Goal: Information Seeking & Learning: Learn about a topic

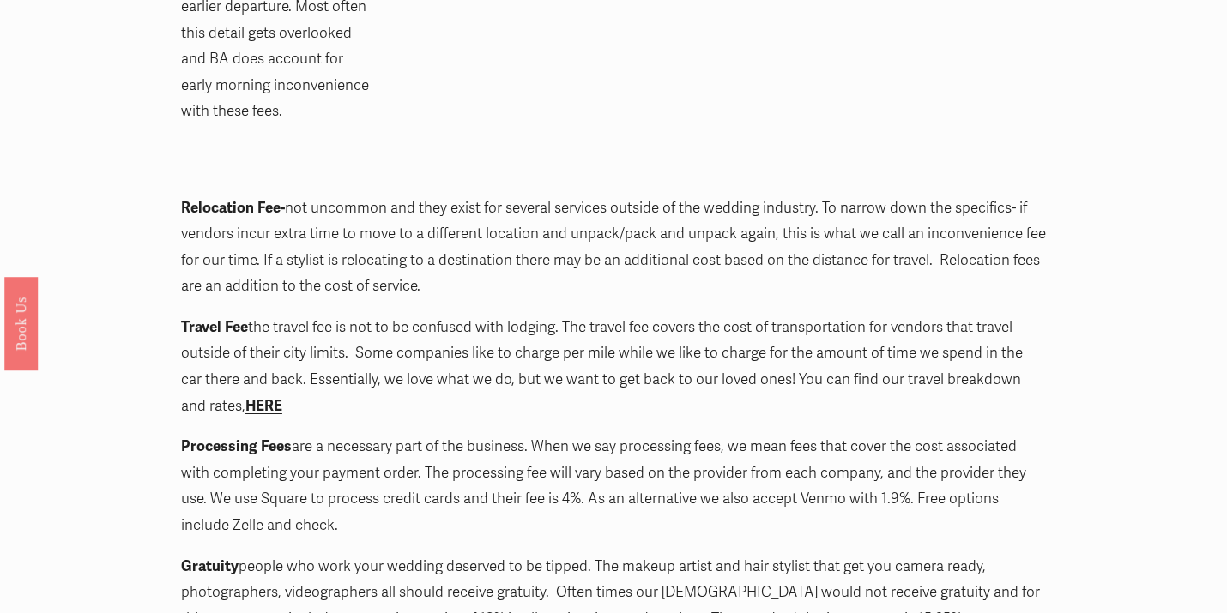
scroll to position [2437, 0]
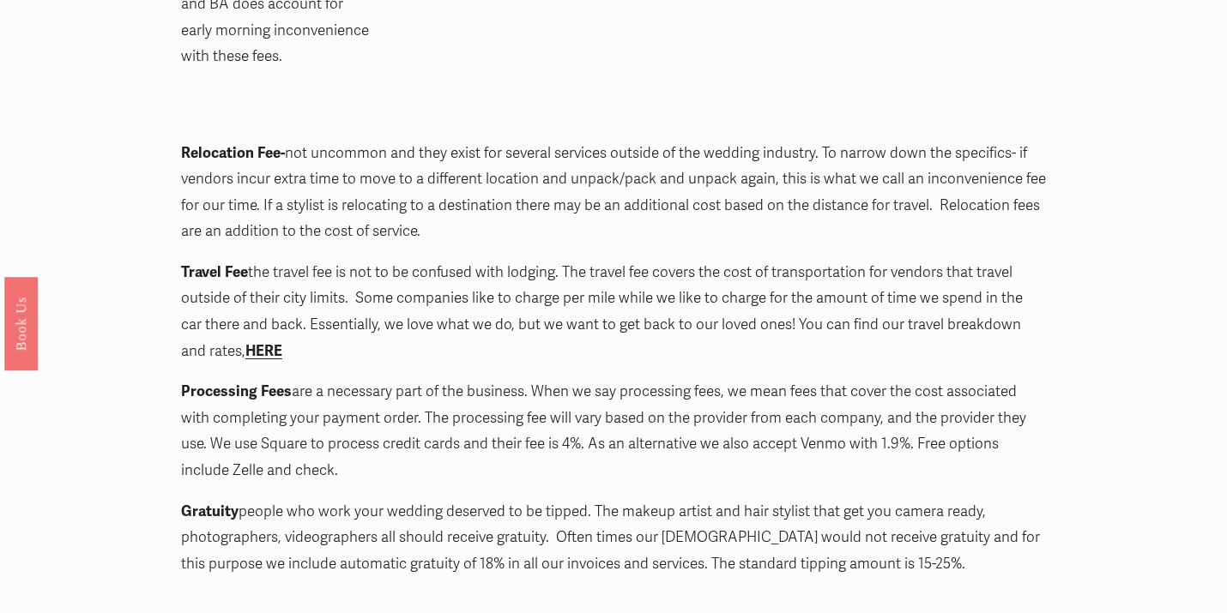
click at [246, 342] on strong "HERE" at bounding box center [263, 351] width 37 height 18
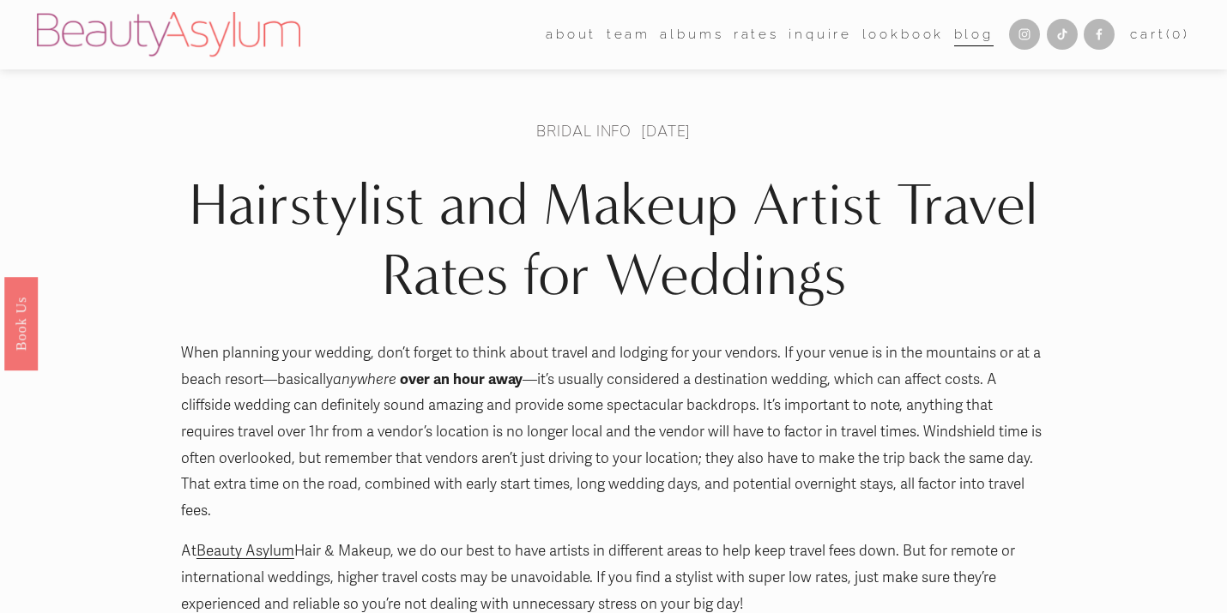
click at [754, 41] on link "Rates" at bounding box center [755, 34] width 45 height 27
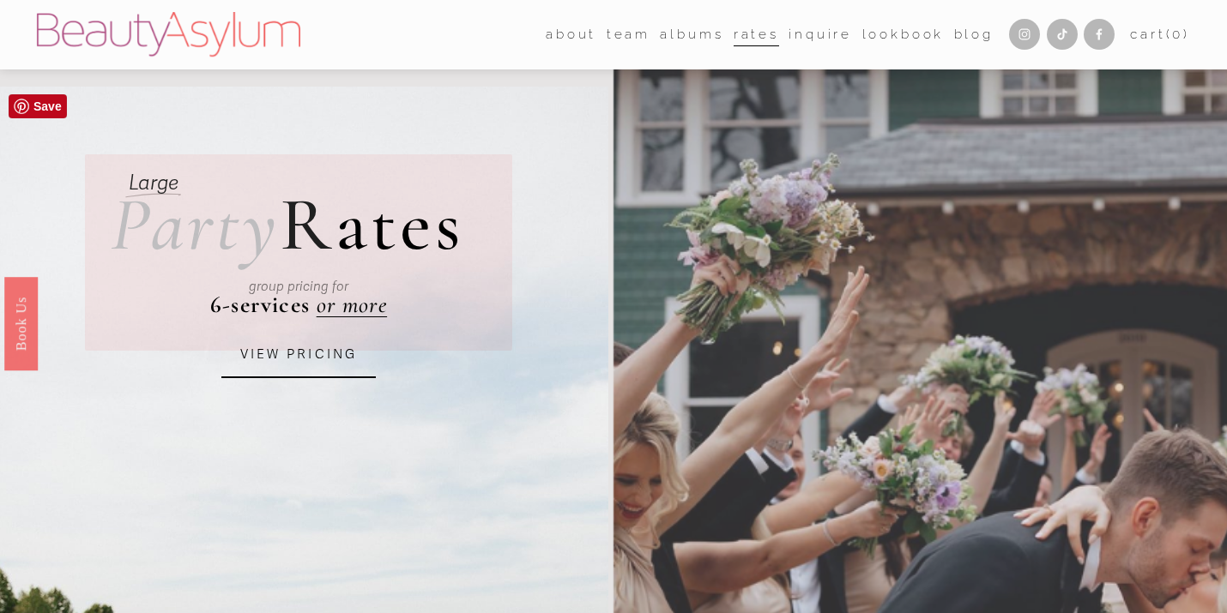
click at [343, 350] on link "VIEW PRICING" at bounding box center [298, 355] width 154 height 46
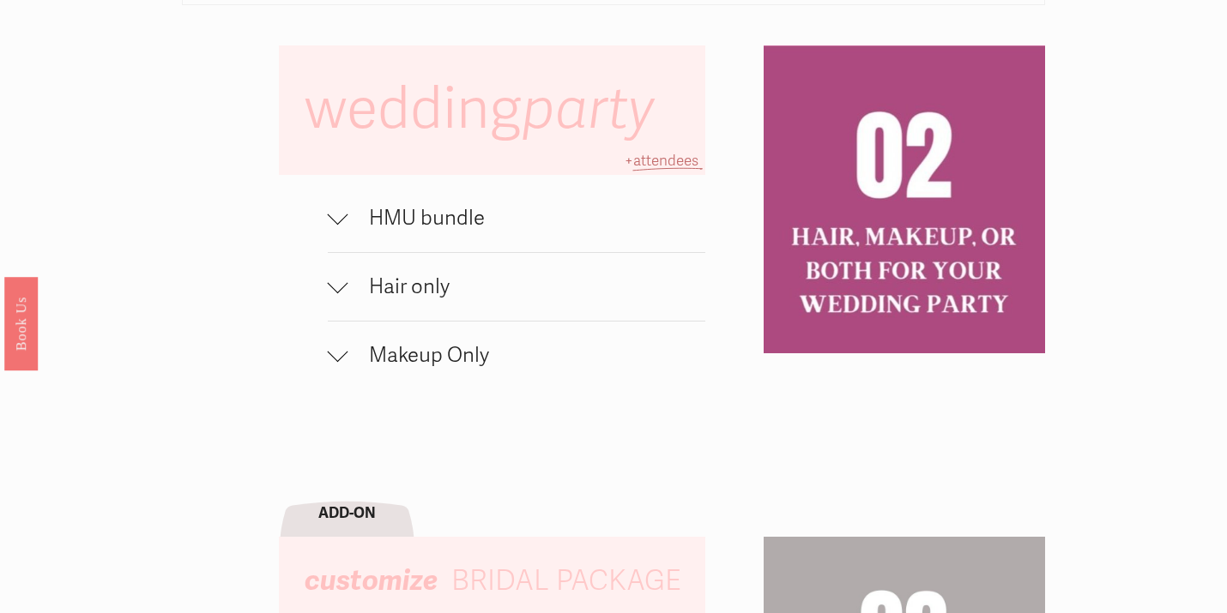
scroll to position [1099, 0]
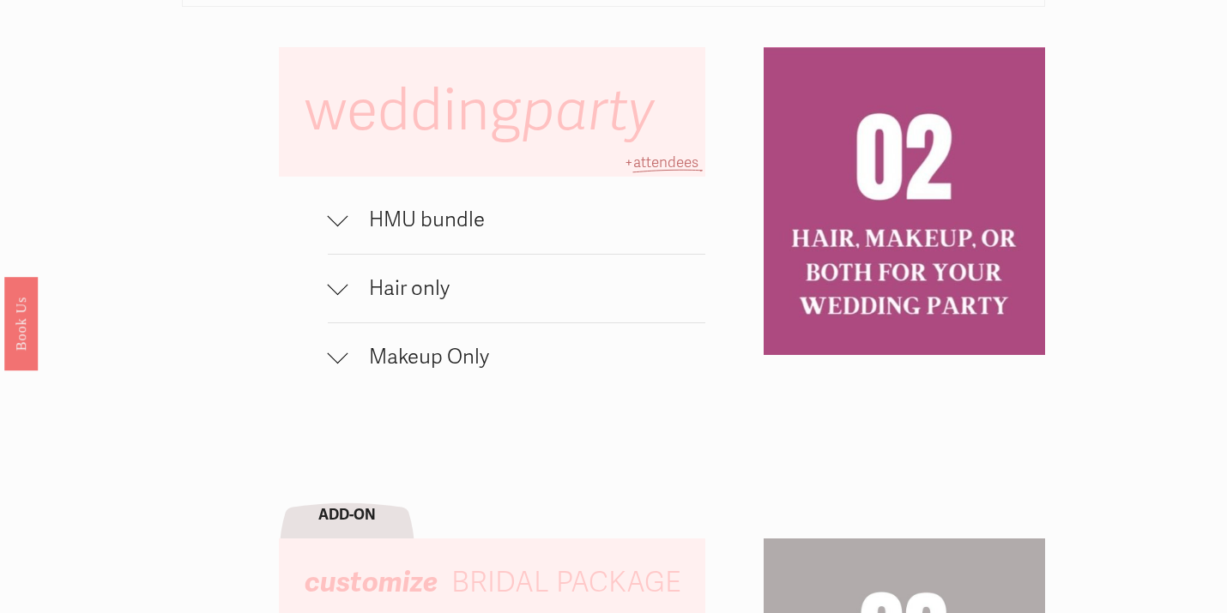
click at [427, 208] on span "HMU bundle" at bounding box center [527, 220] width 358 height 25
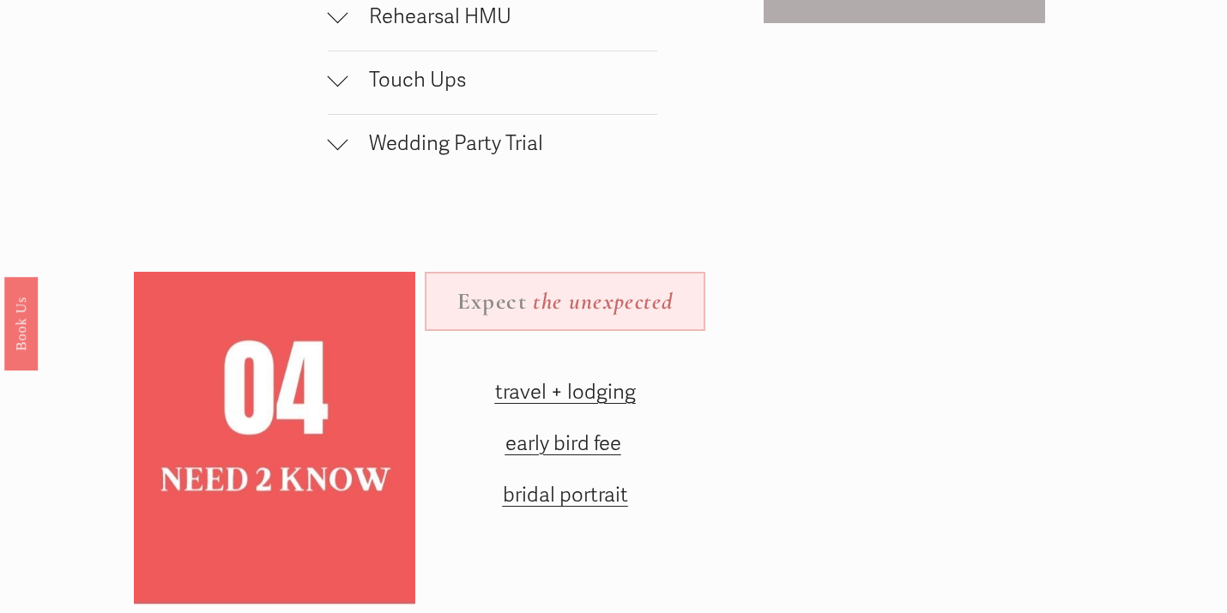
scroll to position [2103, 0]
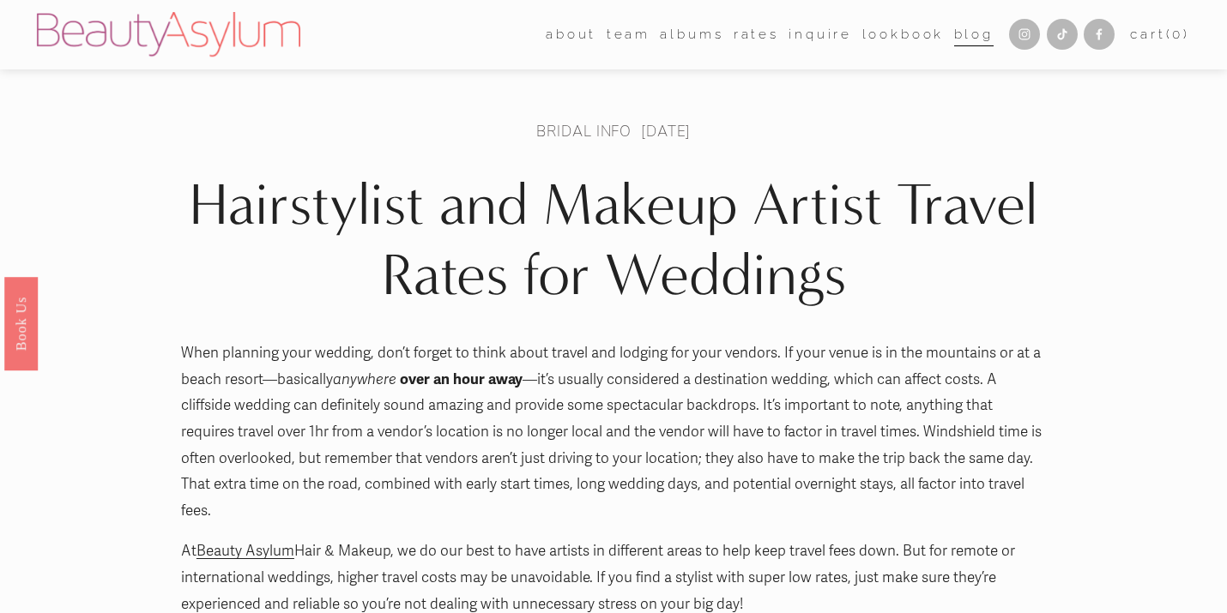
click at [686, 31] on link "albums" at bounding box center [691, 34] width 63 height 27
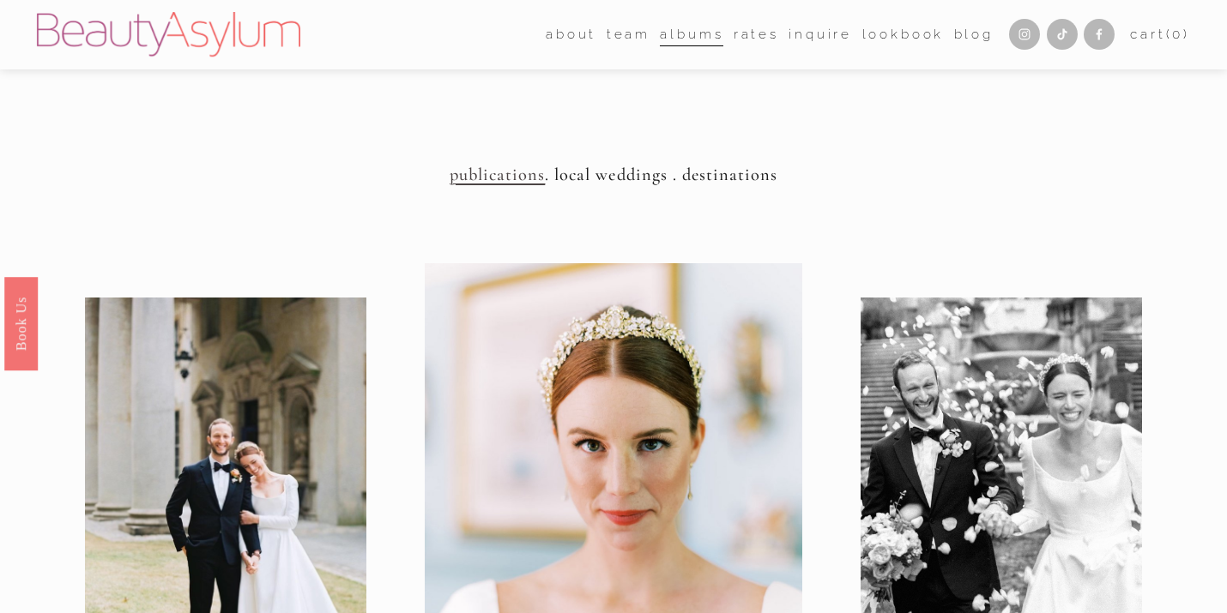
click at [717, 176] on h4 "publications . local weddings . destinations" at bounding box center [613, 175] width 1153 height 21
click at [638, 178] on h4 "publications . local weddings . destinations" at bounding box center [613, 175] width 1153 height 21
click at [0, 0] on link "Charlotte" at bounding box center [0, 0] width 0 height 0
